Goal: Register for event/course

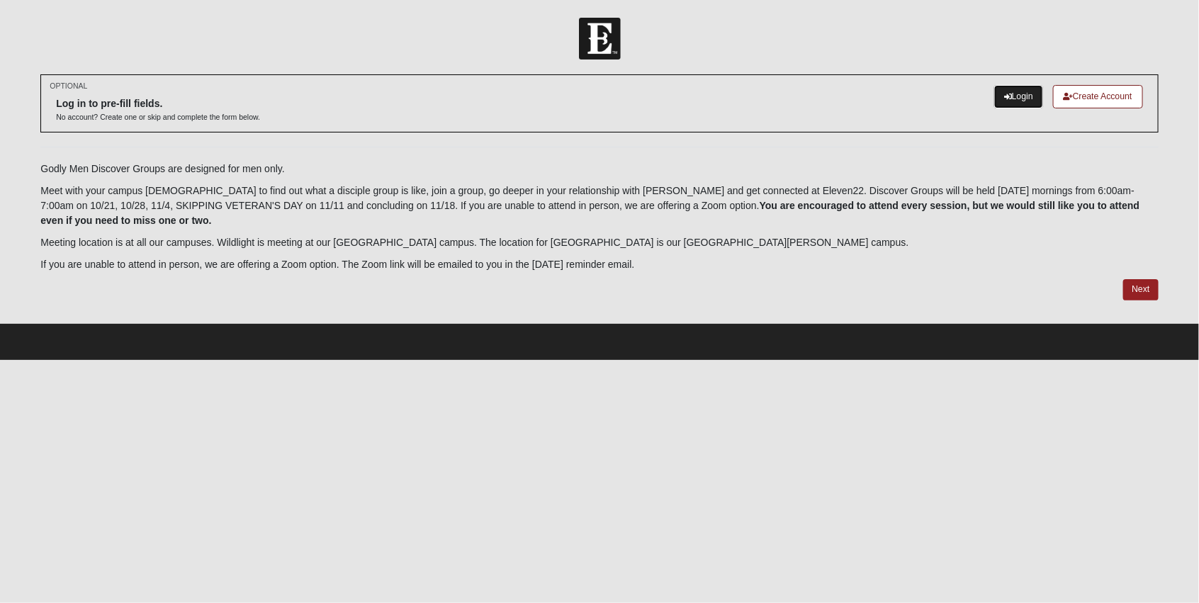
click at [1017, 93] on link "Login" at bounding box center [1018, 96] width 49 height 23
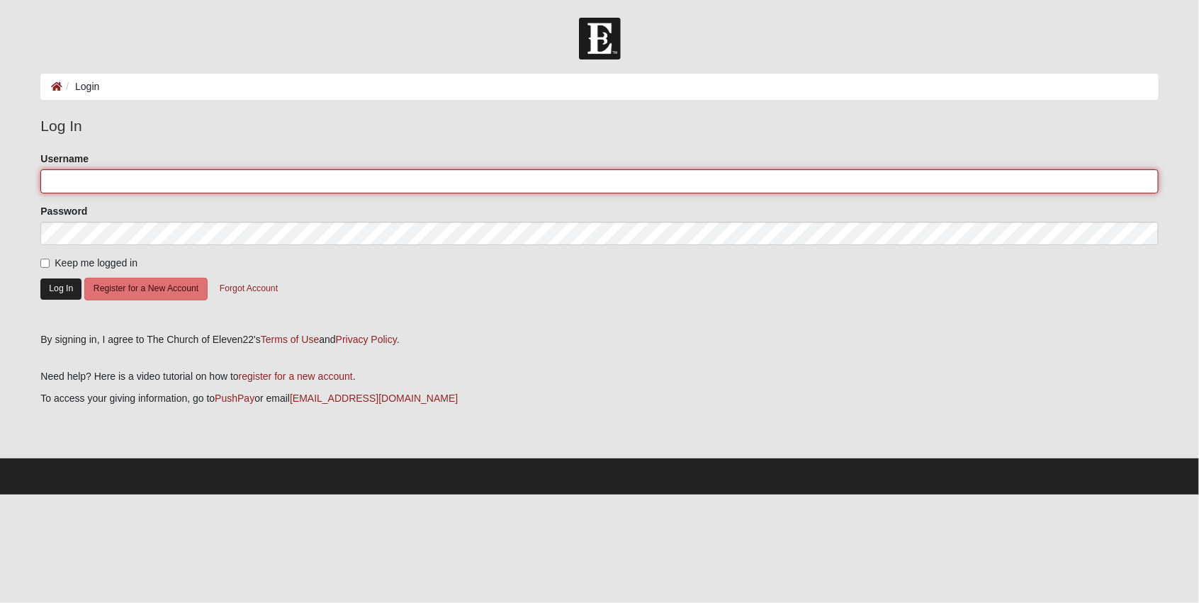
type input "lanimilbus"
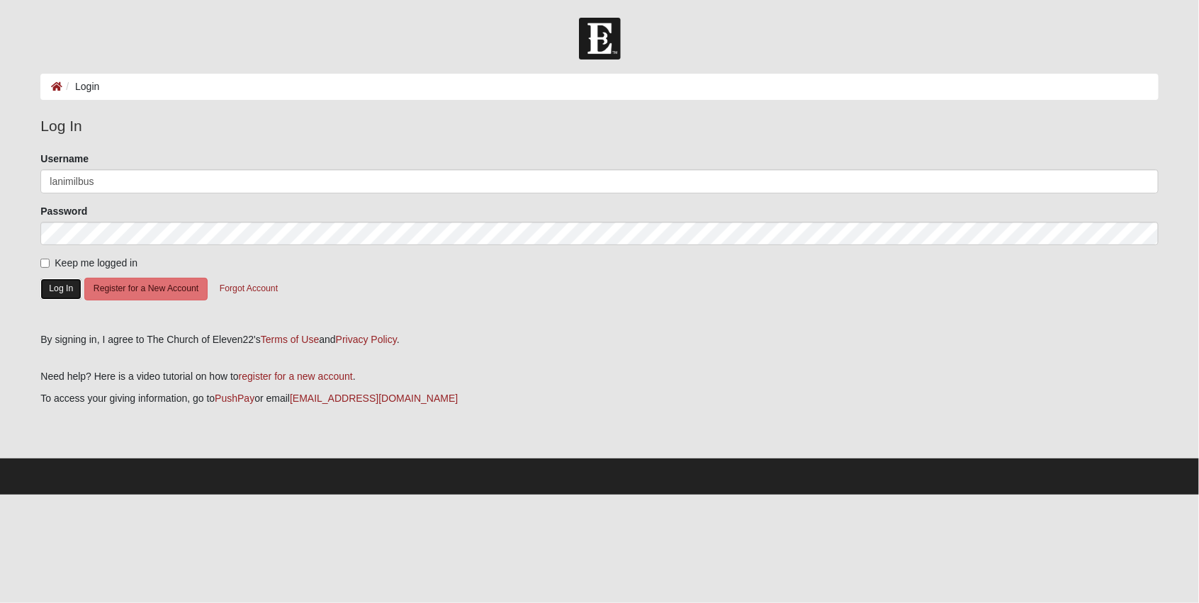
click at [59, 291] on button "Log In" at bounding box center [60, 288] width 41 height 21
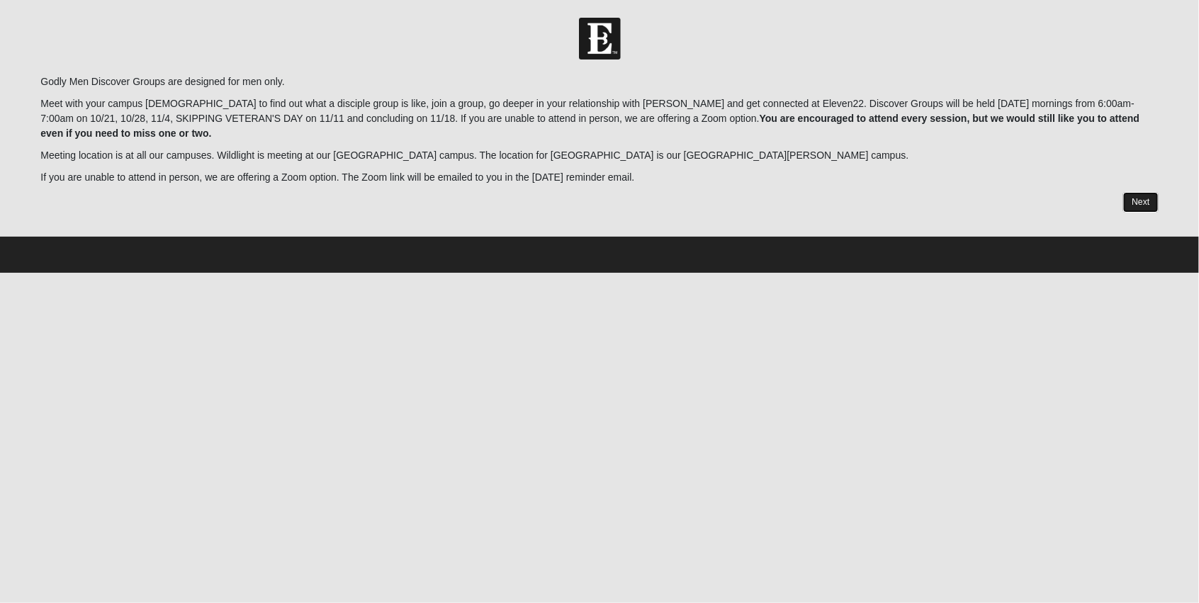
click at [1136, 205] on link "Next" at bounding box center [1140, 202] width 35 height 21
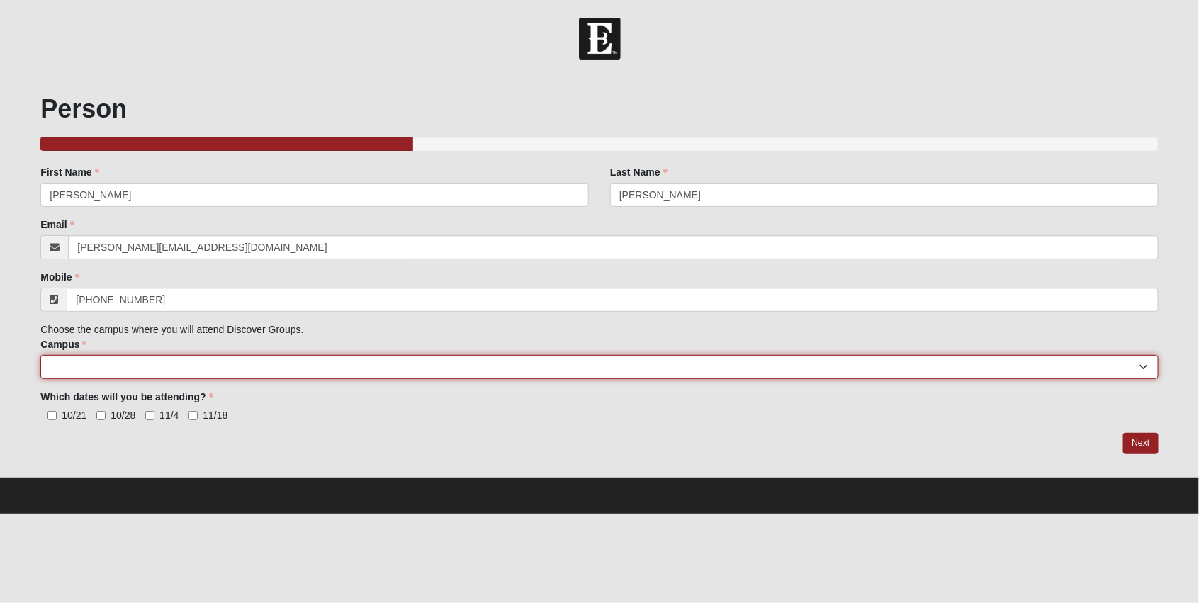
click at [315, 372] on select "Arlington Baymeadows College Park Orlando (Coming Soon) Eleven22 Online Fleming…" at bounding box center [598, 367] width 1117 height 24
select select "2"
click at [40, 355] on select "Arlington Baymeadows College Park Orlando (Coming Soon) Eleven22 Online Fleming…" at bounding box center [598, 367] width 1117 height 24
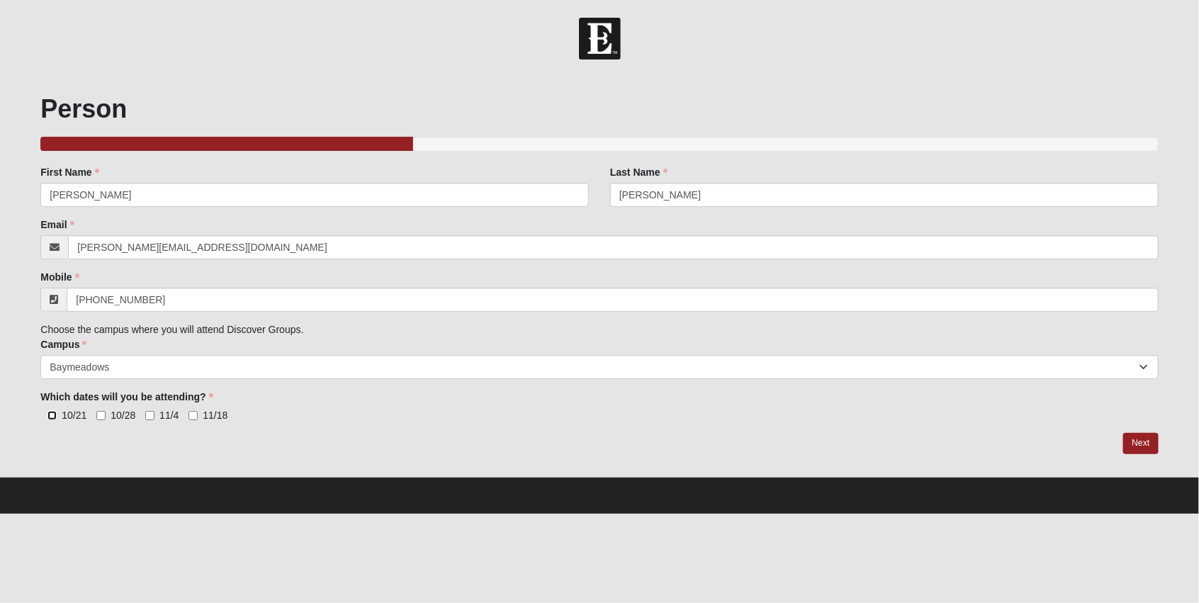
click at [52, 411] on input "10/21" at bounding box center [51, 415] width 9 height 9
checkbox input "true"
click at [98, 416] on input "10/28" at bounding box center [100, 415] width 9 height 9
checkbox input "true"
click at [148, 414] on input "11/4" at bounding box center [149, 415] width 9 height 9
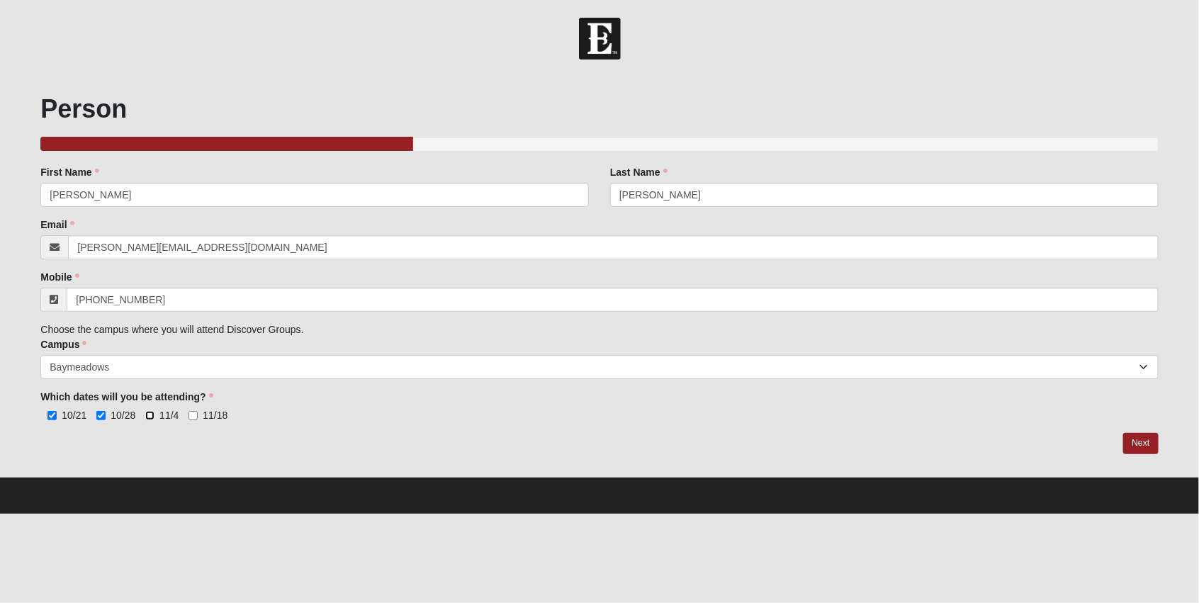
checkbox input "true"
click at [193, 416] on input "11/18" at bounding box center [192, 415] width 9 height 9
checkbox input "true"
click at [1136, 444] on link "Next" at bounding box center [1140, 443] width 35 height 21
